Goal: Transaction & Acquisition: Purchase product/service

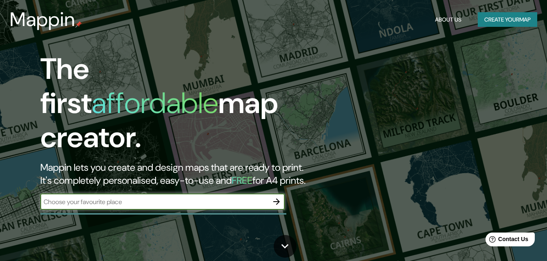
click at [493, 26] on button "Create your map" at bounding box center [506, 19] width 59 height 15
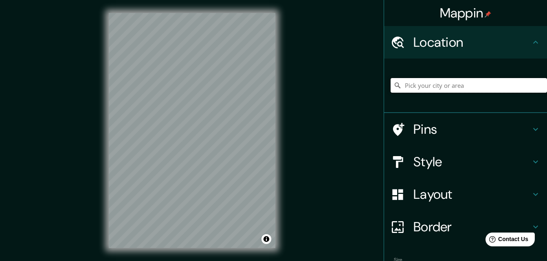
click at [428, 87] on input "Pick your city or area" at bounding box center [468, 85] width 156 height 15
type input "[GEOGRAPHIC_DATA], [GEOGRAPHIC_DATA]"
click at [227, 173] on div "© Mapbox © OpenStreetMap Improve this map" at bounding box center [192, 130] width 193 height 261
drag, startPoint x: 276, startPoint y: 104, endPoint x: 278, endPoint y: 113, distance: 9.2
click at [282, 107] on div "© Mapbox © OpenStreetMap Improve this map" at bounding box center [192, 130] width 193 height 261
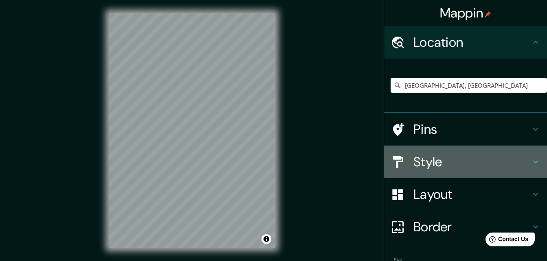
click at [430, 159] on h4 "Style" at bounding box center [471, 162] width 117 height 16
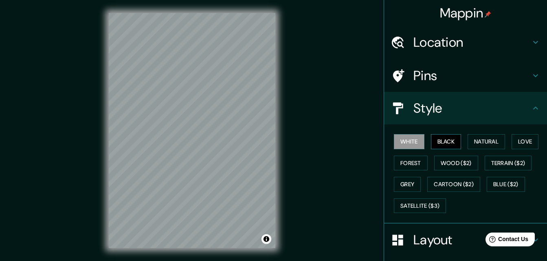
click at [440, 142] on button "Black" at bounding box center [446, 141] width 31 height 15
click at [472, 140] on button "Natural" at bounding box center [485, 141] width 37 height 15
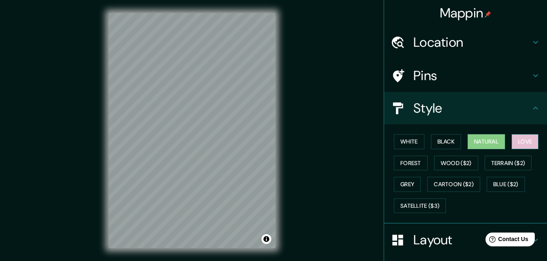
click at [530, 143] on button "Love" at bounding box center [524, 141] width 27 height 15
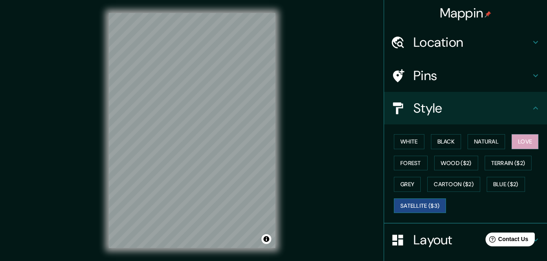
click at [420, 207] on button "Satellite ($3)" at bounding box center [420, 206] width 52 height 15
click at [390, 186] on div "White Black Natural Love Forest Wood ($2) Terrain ($2) Grey Cartoon ($2) Blue (…" at bounding box center [468, 173] width 156 height 85
click at [395, 186] on button "Grey" at bounding box center [407, 184] width 27 height 15
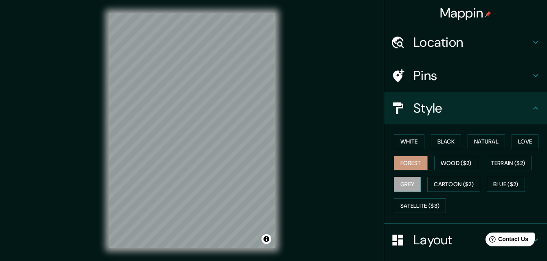
click at [405, 157] on button "Forest" at bounding box center [411, 163] width 34 height 15
click at [488, 142] on button "Natural" at bounding box center [485, 141] width 37 height 15
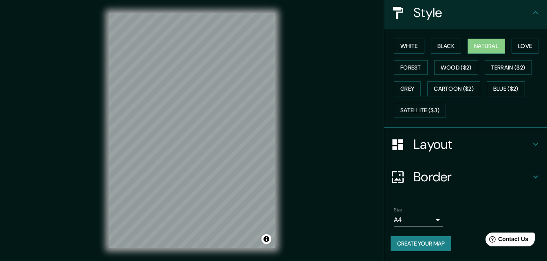
scroll to position [13, 0]
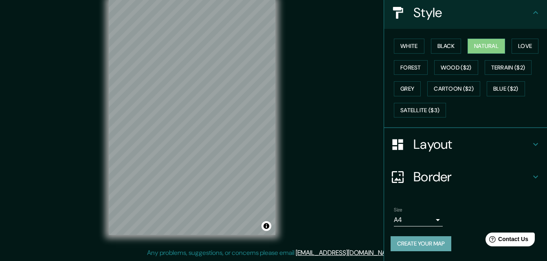
click at [412, 244] on button "Create your map" at bounding box center [420, 243] width 61 height 15
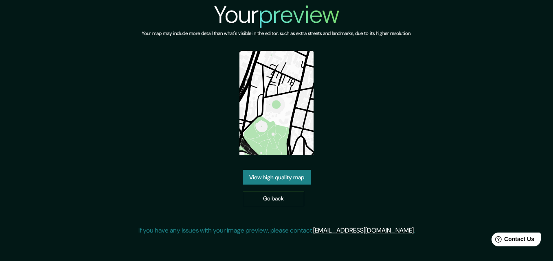
click at [290, 178] on link "View high quality map" at bounding box center [277, 177] width 68 height 15
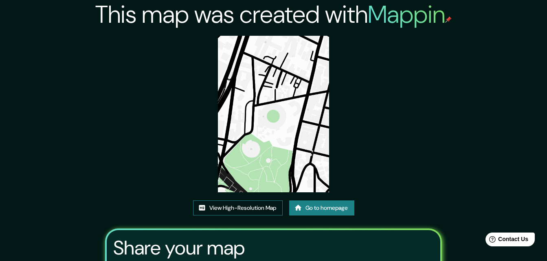
click at [263, 210] on link "View High-Resolution Map" at bounding box center [238, 208] width 90 height 15
